Goal: Task Accomplishment & Management: Complete application form

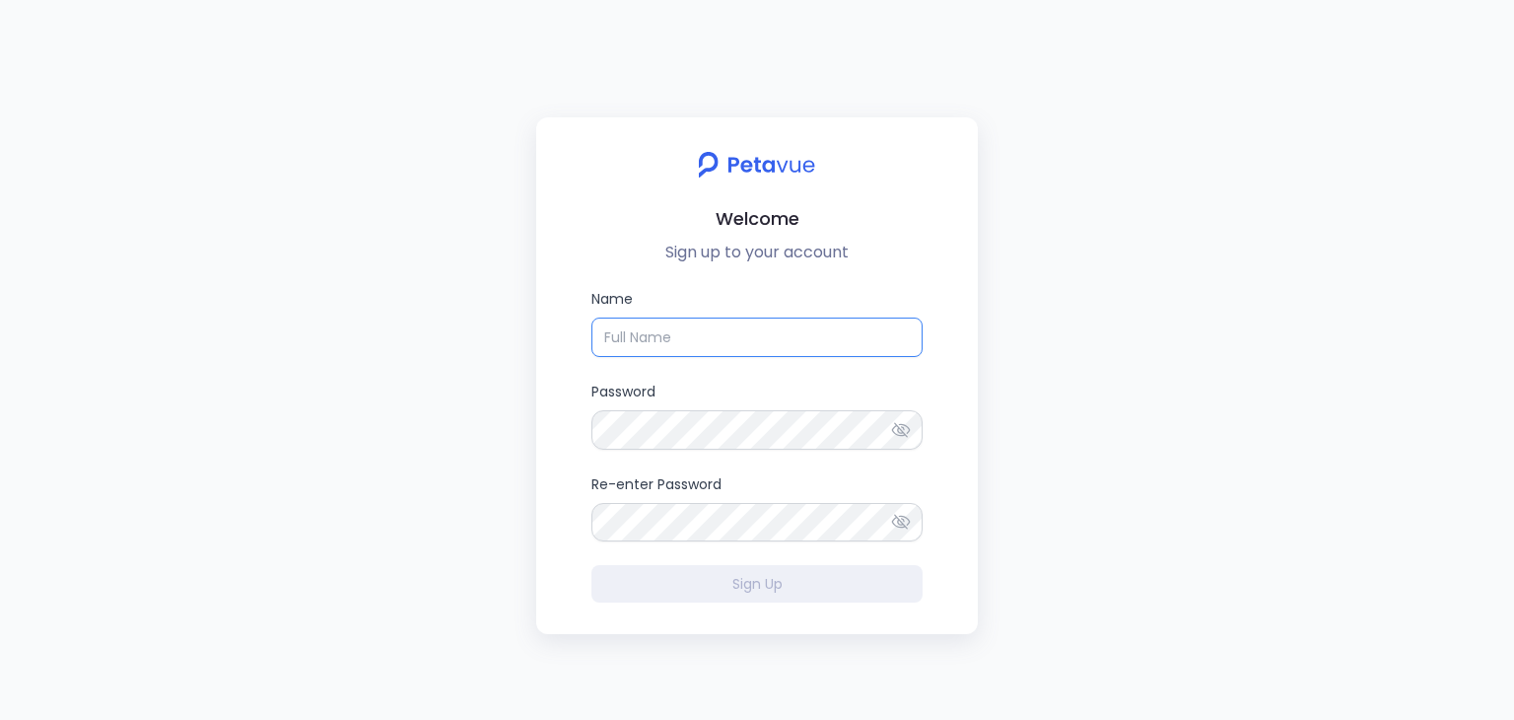
click at [642, 342] on input "Name" at bounding box center [756, 336] width 331 height 39
type input "[PERSON_NAME]"
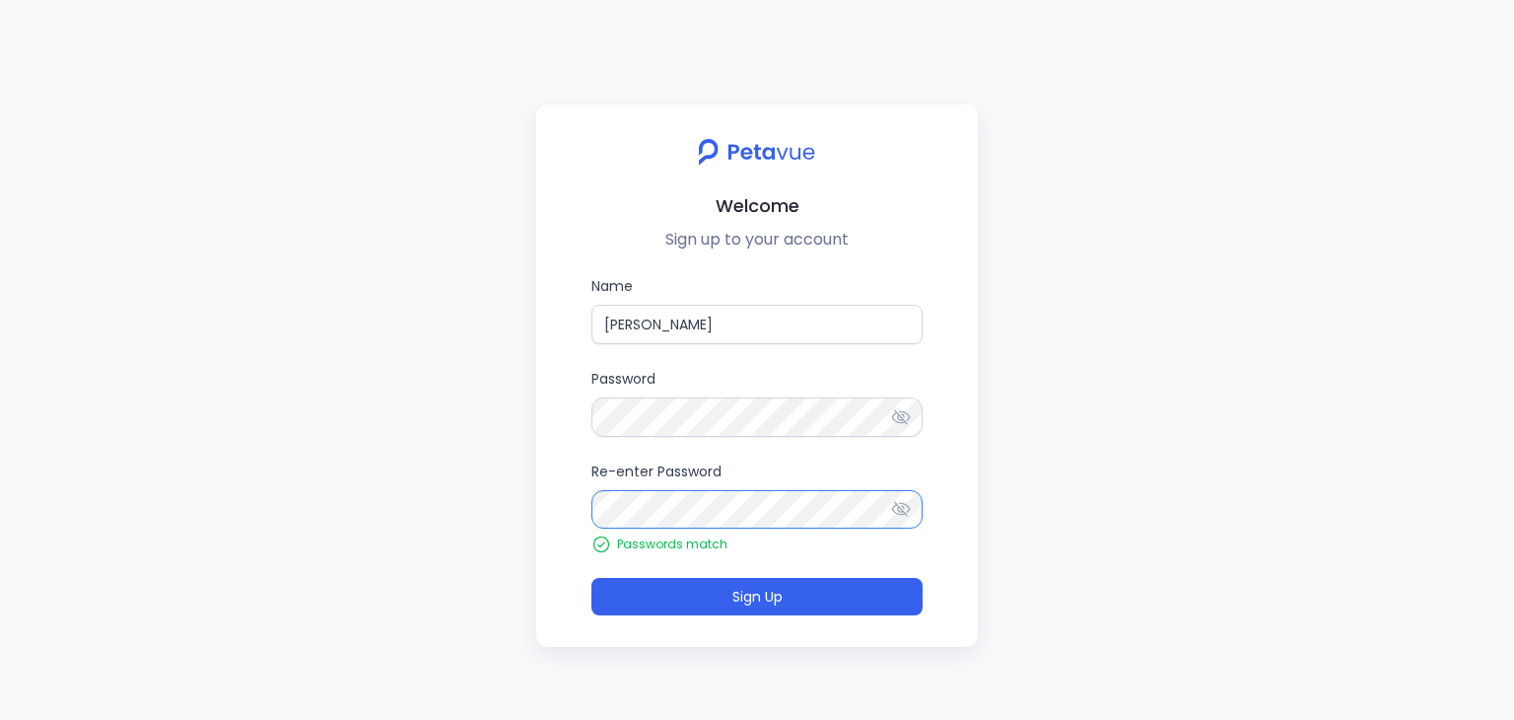
click at [591, 578] on button "Sign Up" at bounding box center [756, 596] width 331 height 37
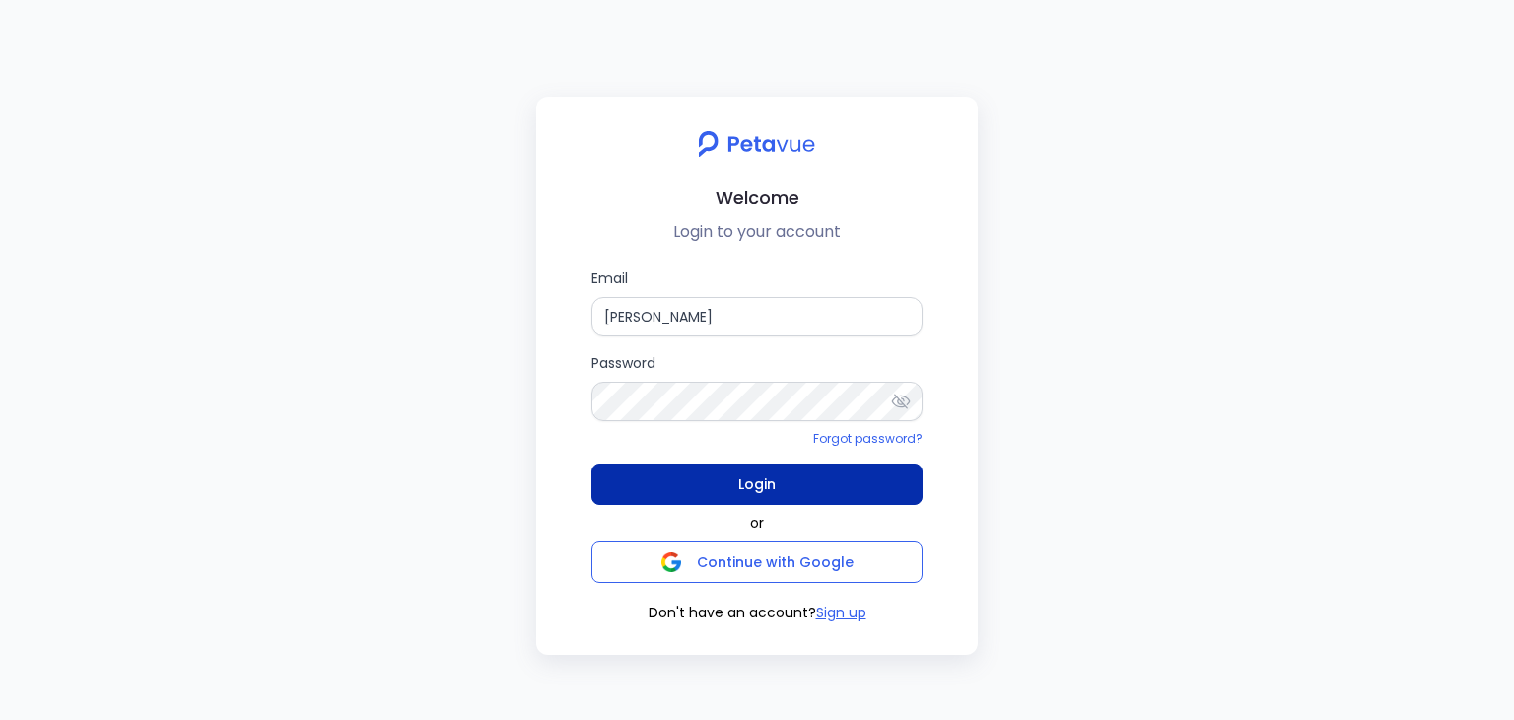
click at [741, 490] on span "Login" at bounding box center [756, 484] width 37 height 28
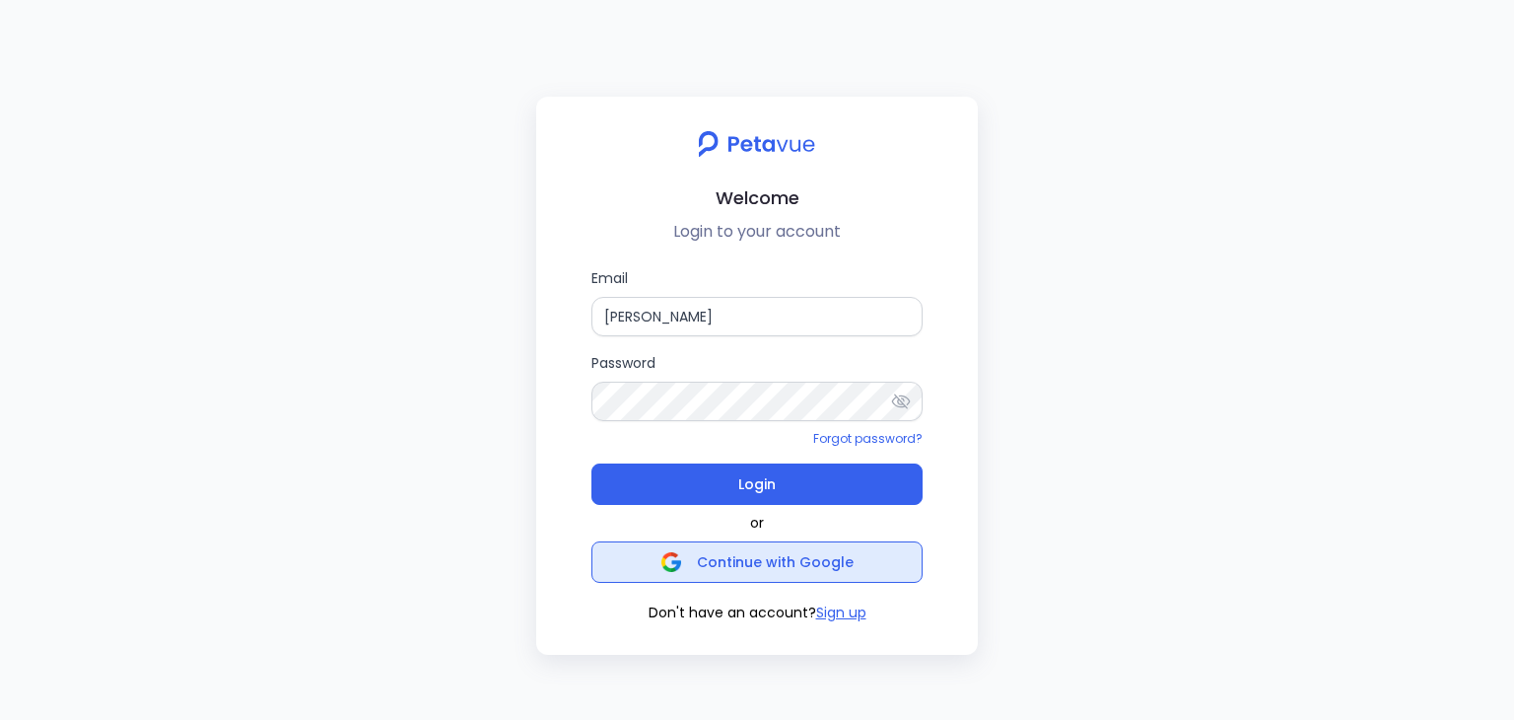
click at [702, 552] on span "Continue with Google" at bounding box center [775, 562] width 157 height 20
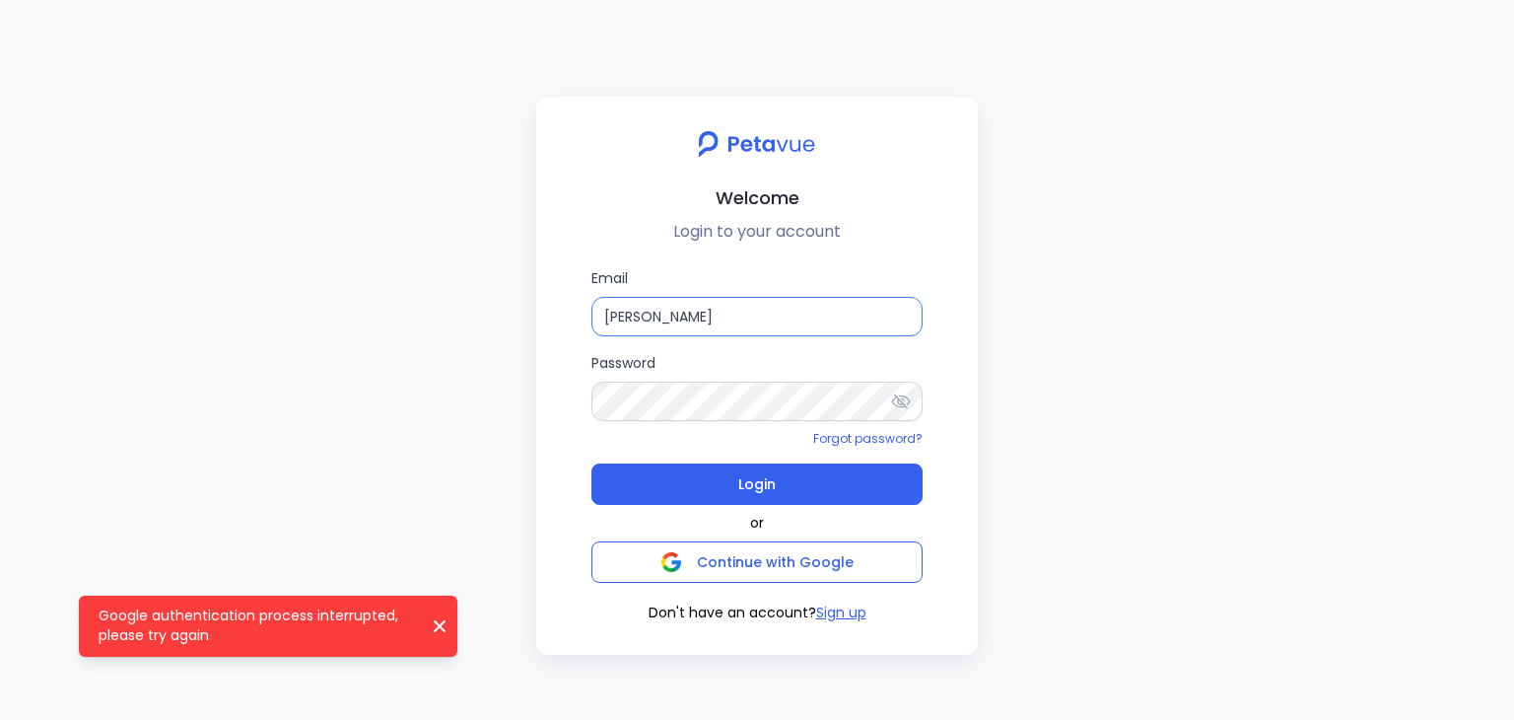
click at [678, 321] on input "[PERSON_NAME]" at bounding box center [756, 316] width 331 height 39
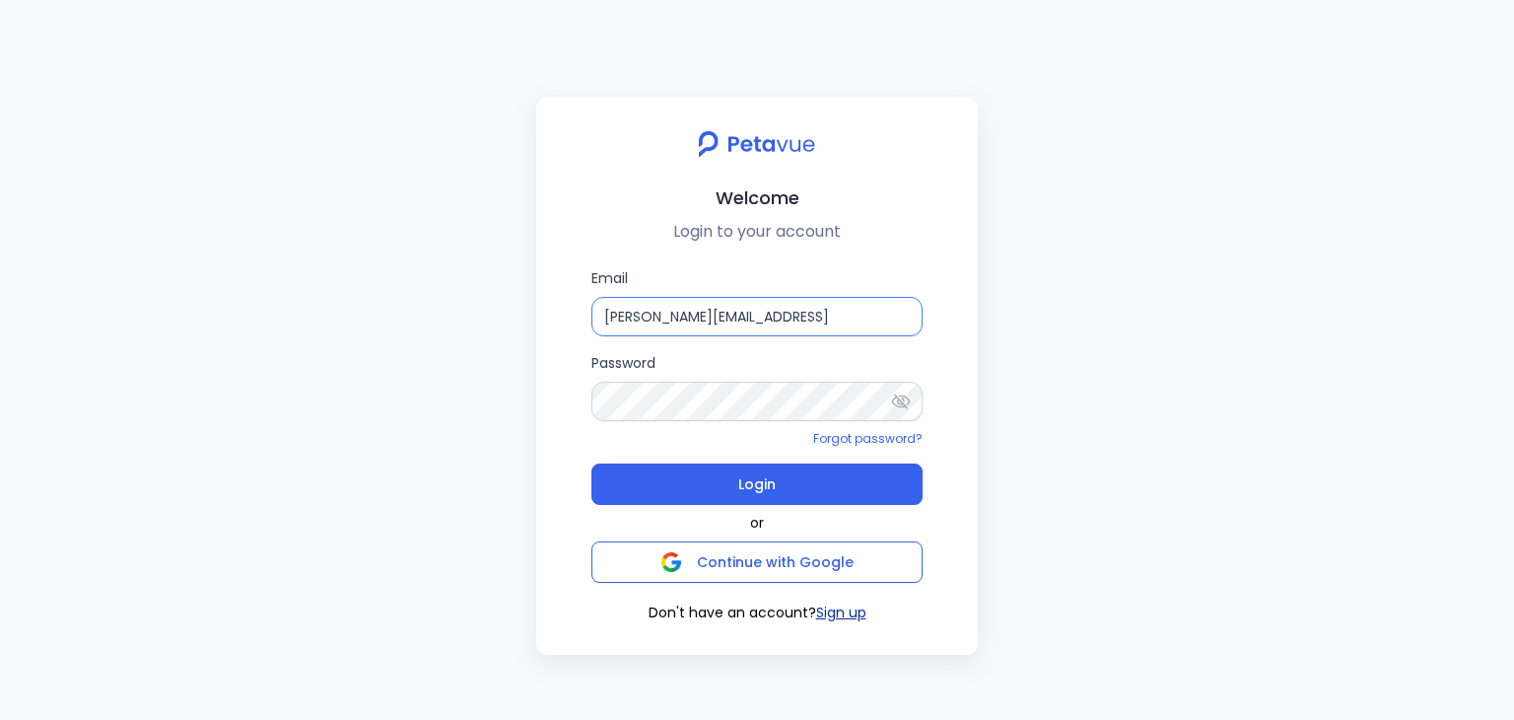
type input "[PERSON_NAME][EMAIL_ADDRESS]"
click at [841, 608] on button "Sign up" at bounding box center [841, 612] width 50 height 21
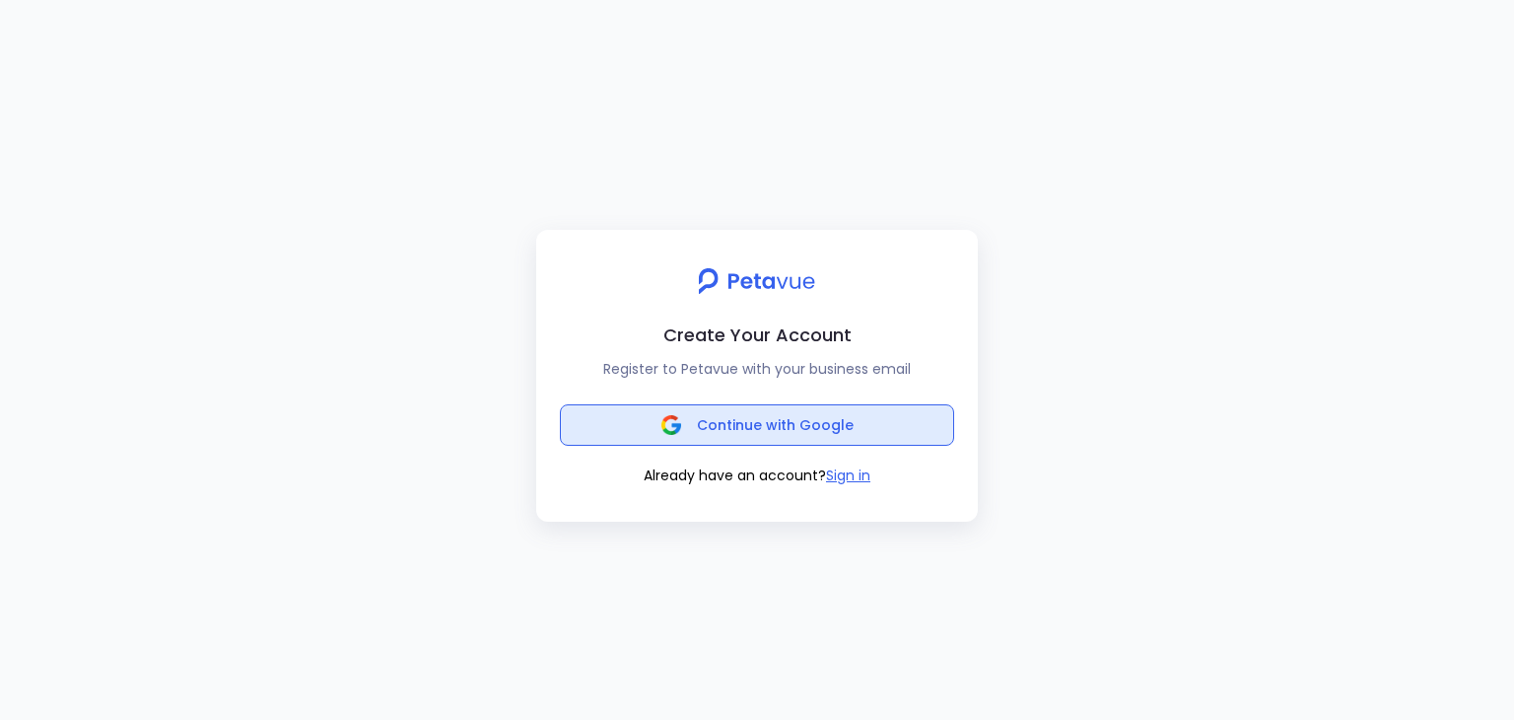
click at [730, 424] on span "Continue with Google" at bounding box center [775, 425] width 157 height 20
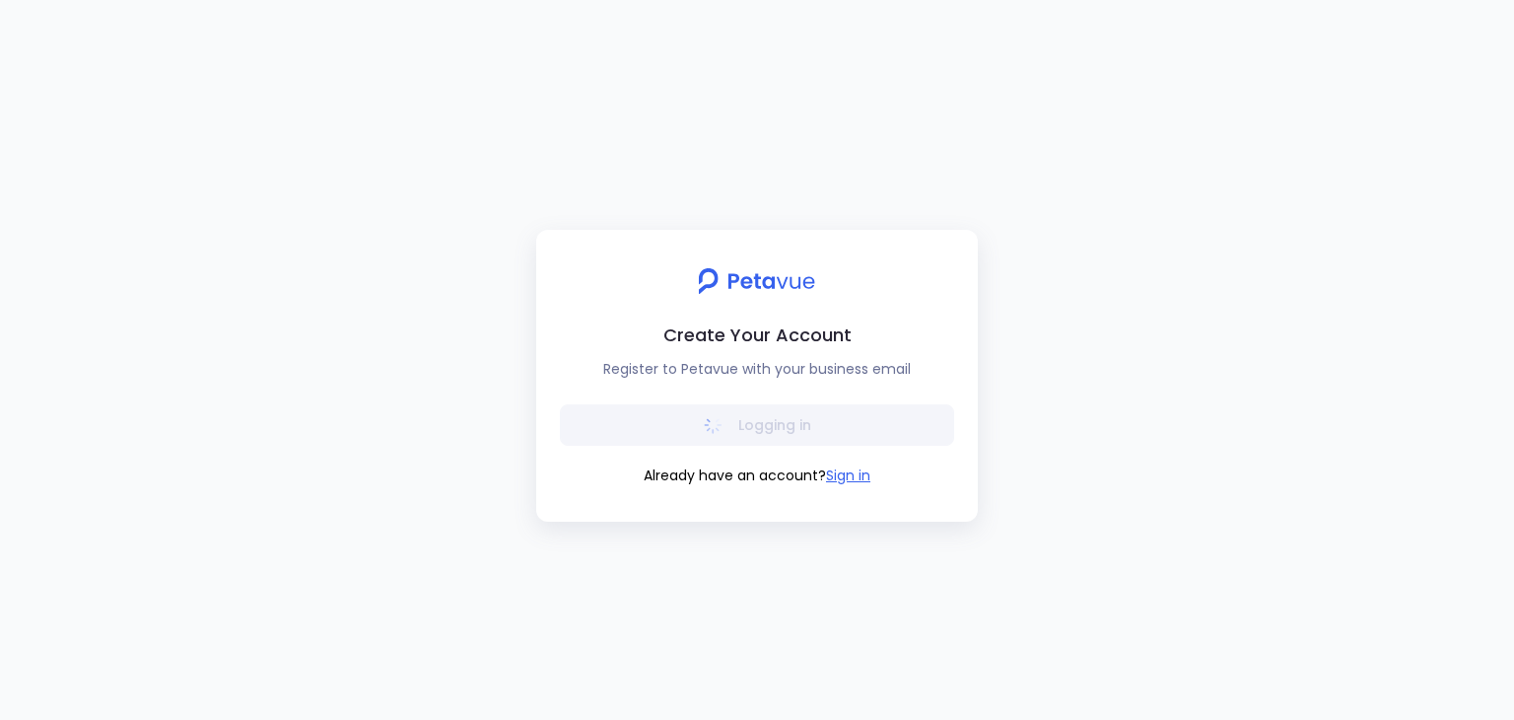
click at [1143, 290] on div "Create Your Account Register to Petavue with your business email Logging in Alr…" at bounding box center [757, 360] width 1514 height 720
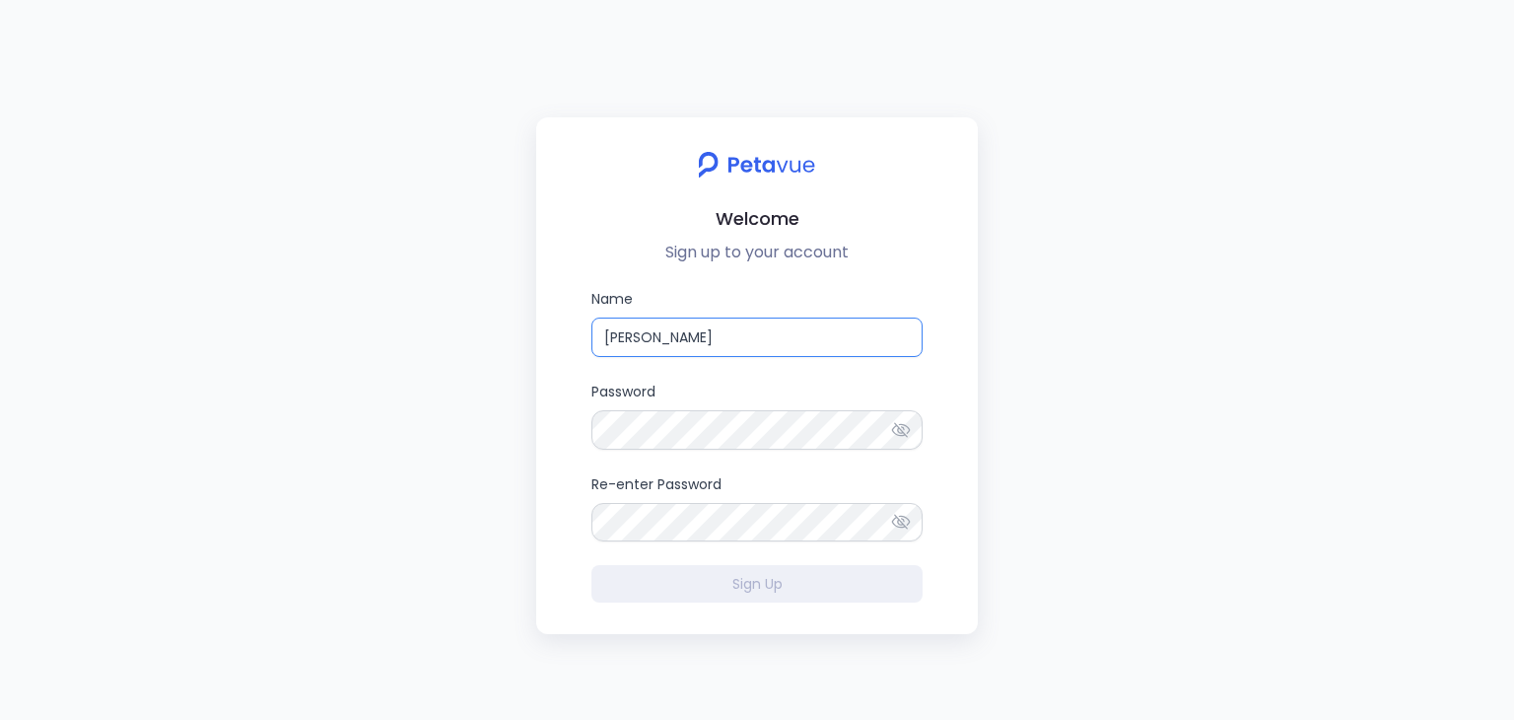
click at [677, 322] on input "[PERSON_NAME]" at bounding box center [756, 336] width 331 height 39
type input "[PERSON_NAME][EMAIL_ADDRESS]"
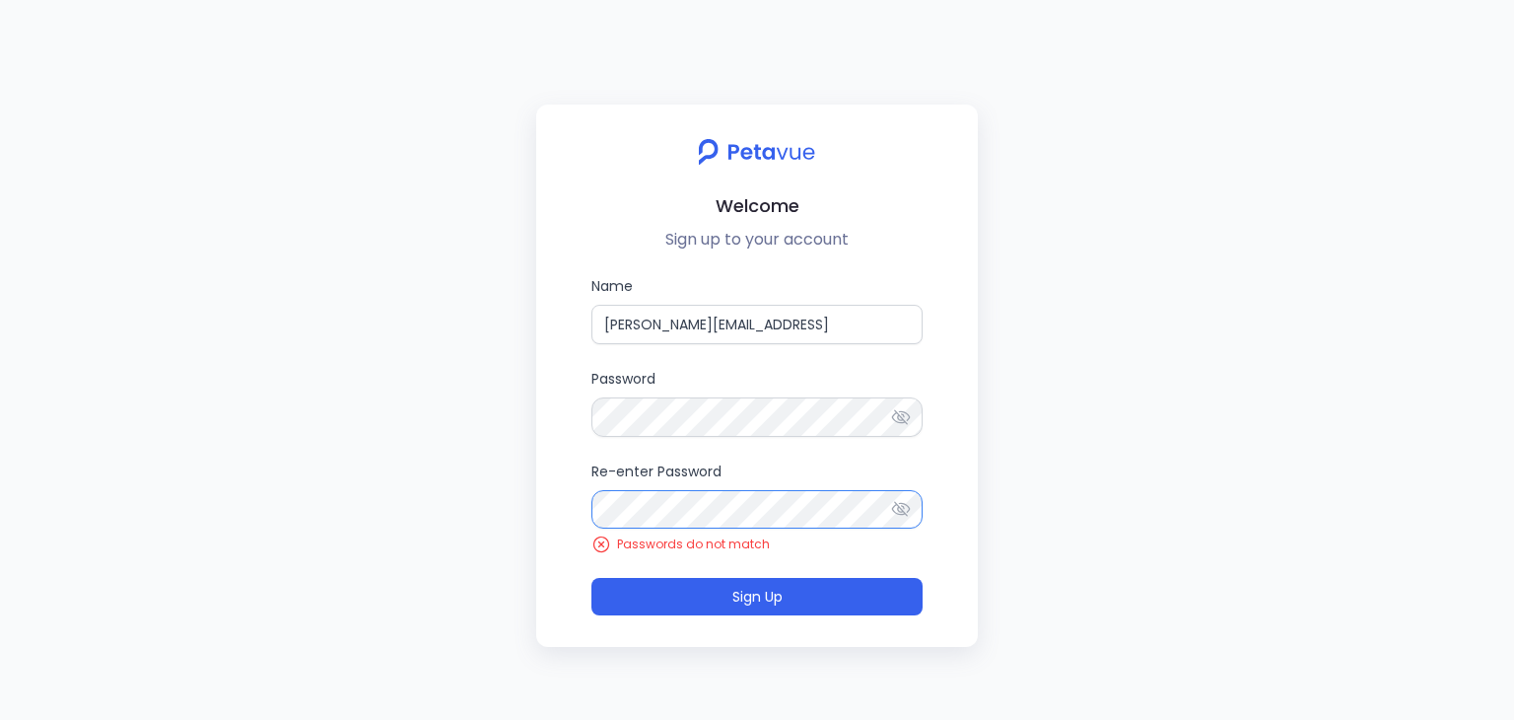
click at [591, 578] on button "Sign Up" at bounding box center [756, 596] width 331 height 37
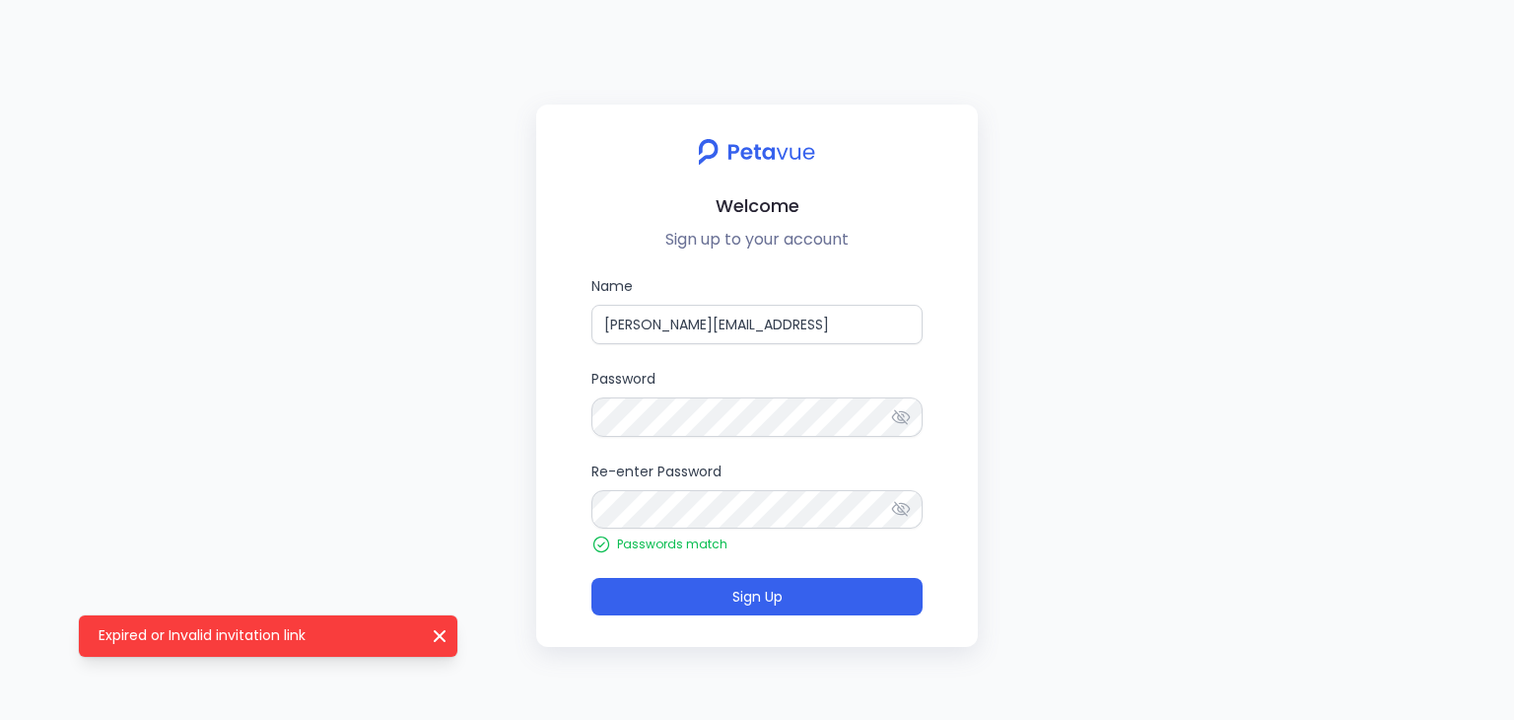
click at [497, 517] on div "Welcome Sign up to your account Name james@regie.ai Password Re-enter Password …" at bounding box center [757, 360] width 1514 height 720
